Goal: Task Accomplishment & Management: Manage account settings

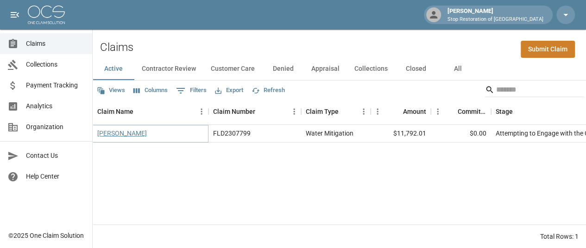
click at [122, 131] on link "[PERSON_NAME]" at bounding box center [122, 133] width 50 height 9
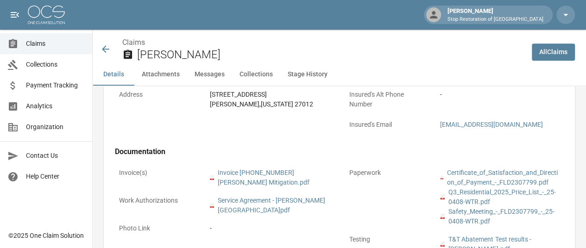
scroll to position [385, 0]
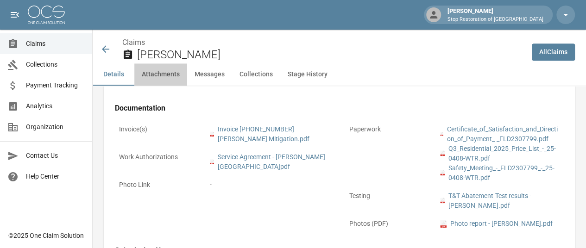
click at [158, 75] on button "Attachments" at bounding box center [160, 75] width 53 height 22
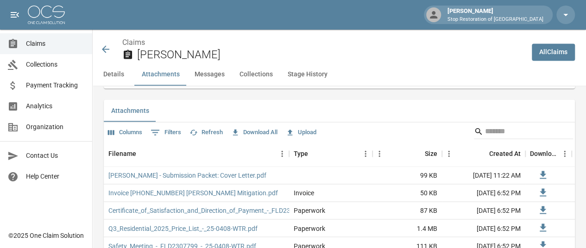
scroll to position [655, 0]
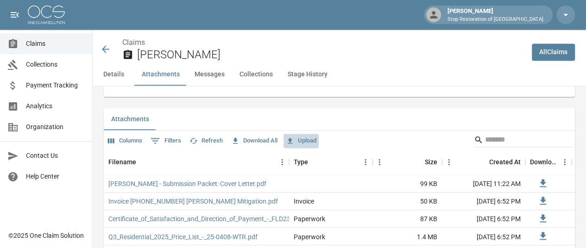
click at [306, 134] on button "Upload" at bounding box center [301, 141] width 35 height 14
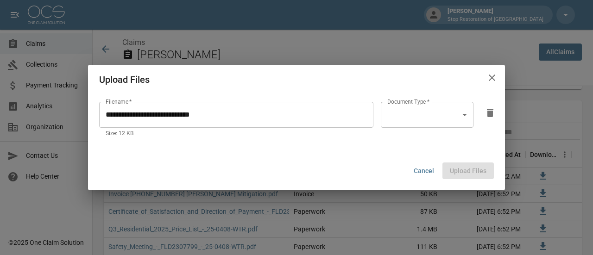
click at [459, 117] on body "[PERSON_NAME] Stop Restoration of [PERSON_NAME] Claims Collections Payment Trac…" at bounding box center [296, 163] width 593 height 1637
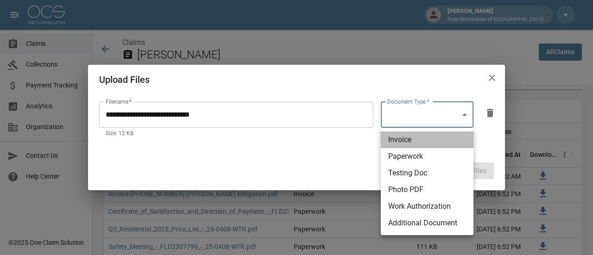
click at [409, 136] on li "Invoice" at bounding box center [427, 140] width 93 height 17
type input "********"
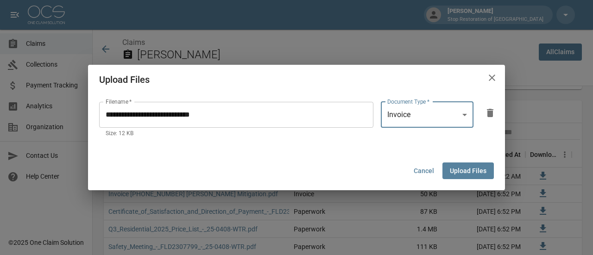
click at [476, 174] on button "Upload Files" at bounding box center [468, 171] width 51 height 17
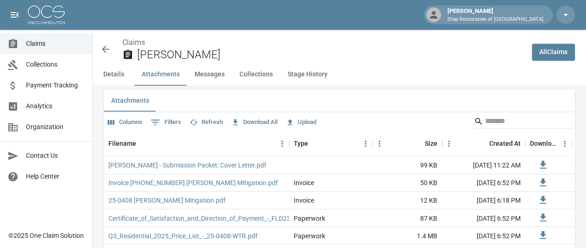
scroll to position [671, 0]
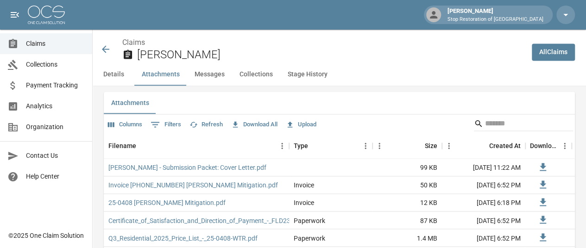
click at [304, 118] on button "Upload" at bounding box center [301, 125] width 35 height 14
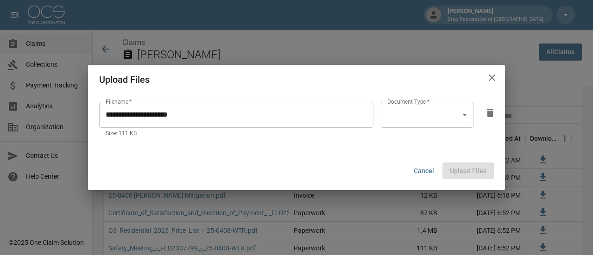
click at [433, 113] on body "[PERSON_NAME] Stop Restoration of [PERSON_NAME] Claims Collections Payment Trac…" at bounding box center [296, 156] width 593 height 1655
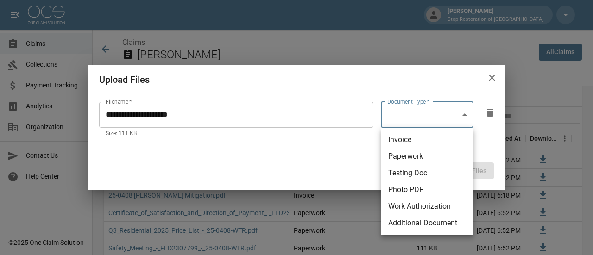
click at [406, 222] on li "Additional Document" at bounding box center [427, 223] width 93 height 17
type input "**********"
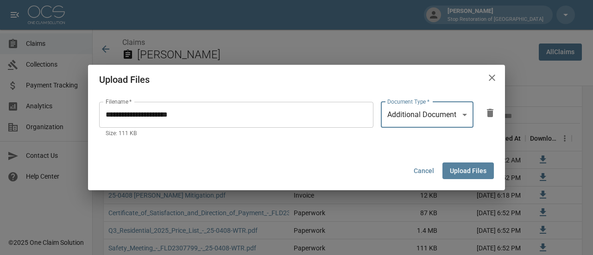
click at [471, 171] on button "Upload Files" at bounding box center [468, 171] width 51 height 17
